Goal: Information Seeking & Learning: Learn about a topic

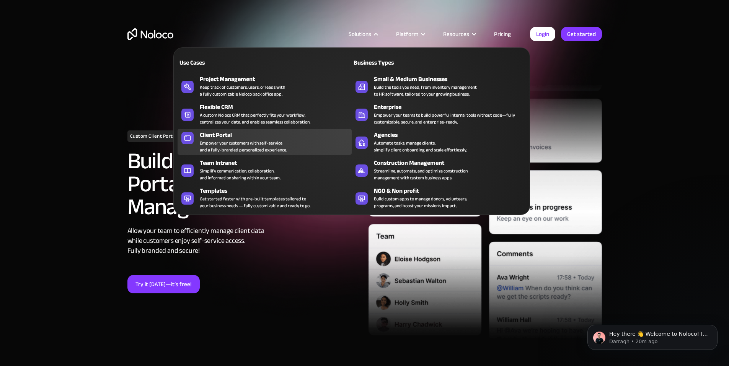
click at [245, 140] on div "Client Portal" at bounding box center [277, 135] width 155 height 9
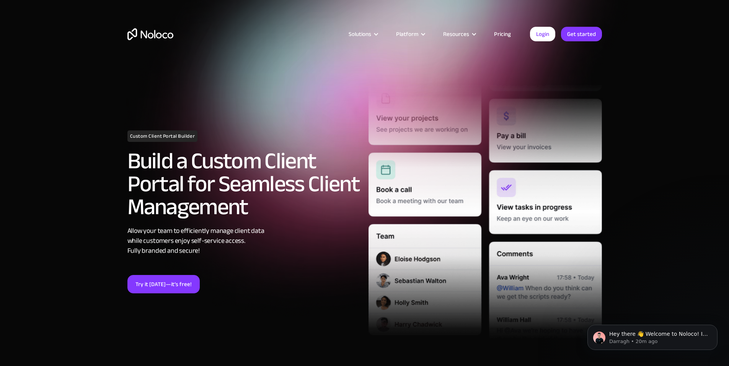
click at [502, 34] on link "Pricing" at bounding box center [503, 34] width 36 height 10
